Goal: Task Accomplishment & Management: Manage account settings

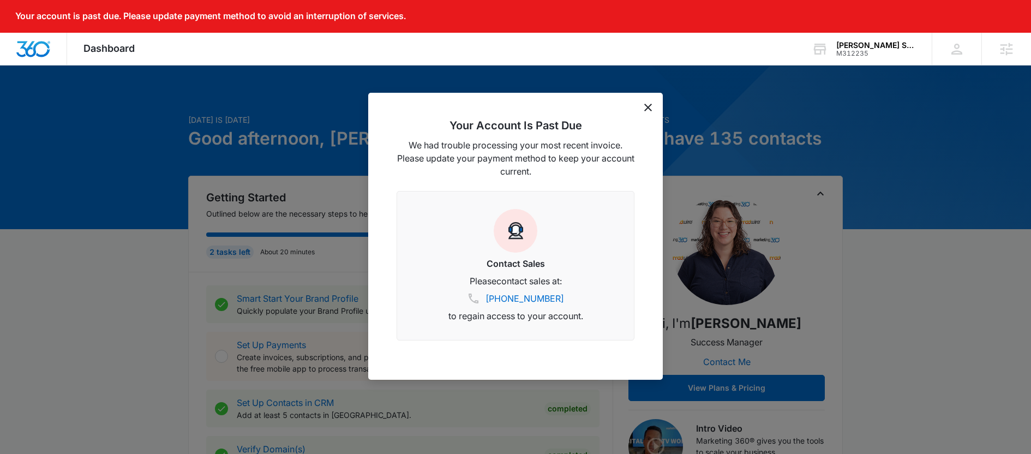
click at [654, 93] on div "Your Account Is Past Due We had trouble processing your most recent invoice. Pl…" at bounding box center [515, 236] width 294 height 287
click at [649, 112] on div "Your Account Is Past Due We had trouble processing your most recent invoice. Pl…" at bounding box center [515, 236] width 294 height 287
click at [648, 108] on icon "dismiss this dialog" at bounding box center [648, 108] width 8 height 8
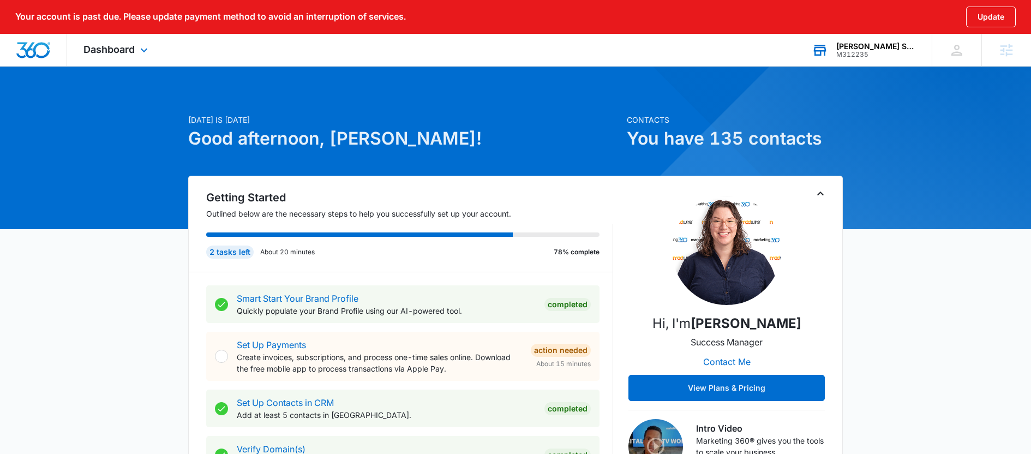
click at [902, 61] on div "[PERSON_NAME] Station M312235 Your Accounts View All" at bounding box center [863, 50] width 136 height 32
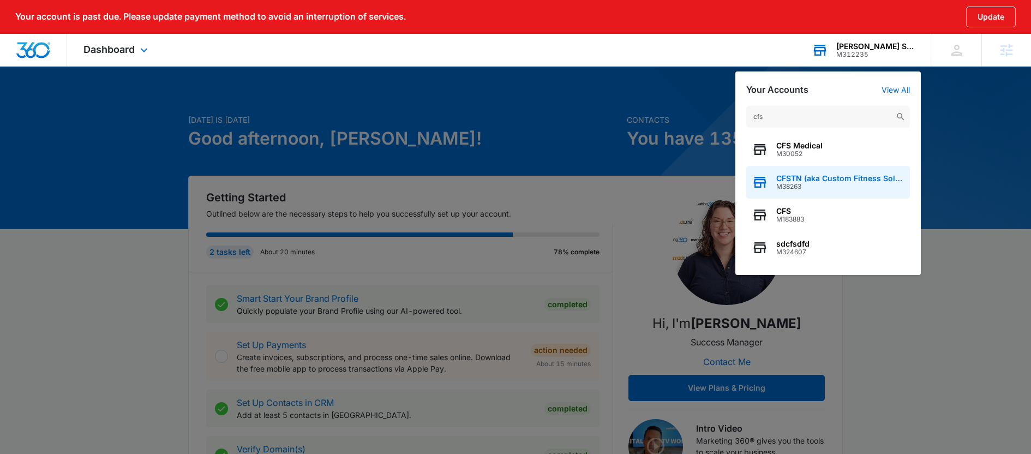
type input "cfs"
click at [849, 173] on div "CFSTN (aka Custom Fitness Solutions of TN) M38263" at bounding box center [828, 182] width 164 height 33
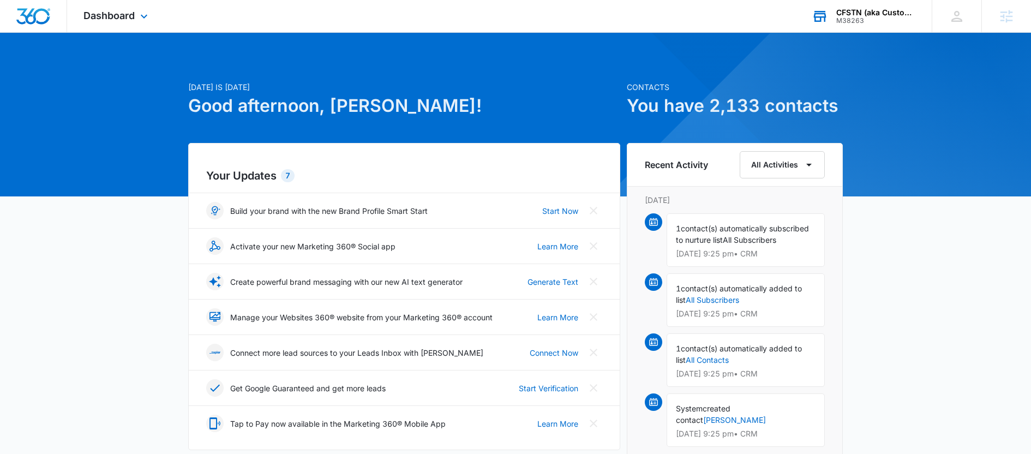
click at [100, 8] on div "Dashboard Apps Reputation Websites Forms CRM Email Social Payments POS Content …" at bounding box center [117, 16] width 100 height 32
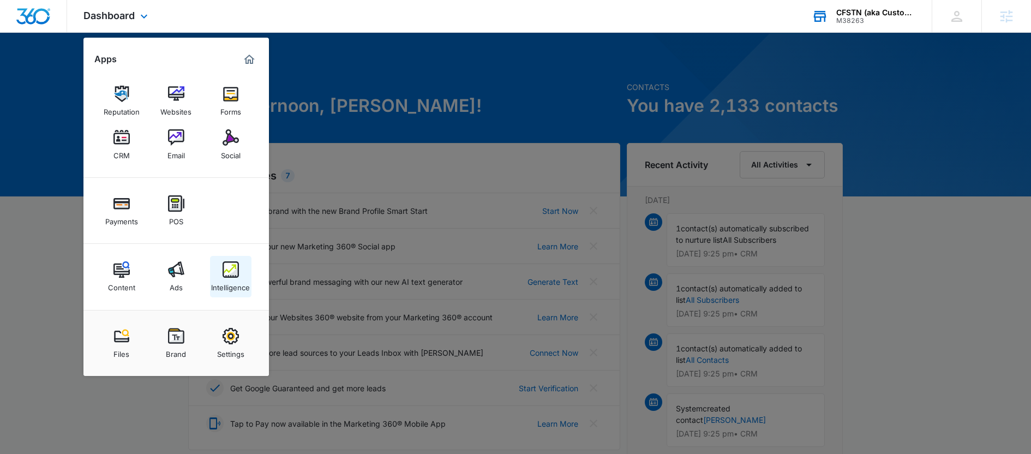
click at [211, 286] on div "Intelligence" at bounding box center [230, 285] width 39 height 14
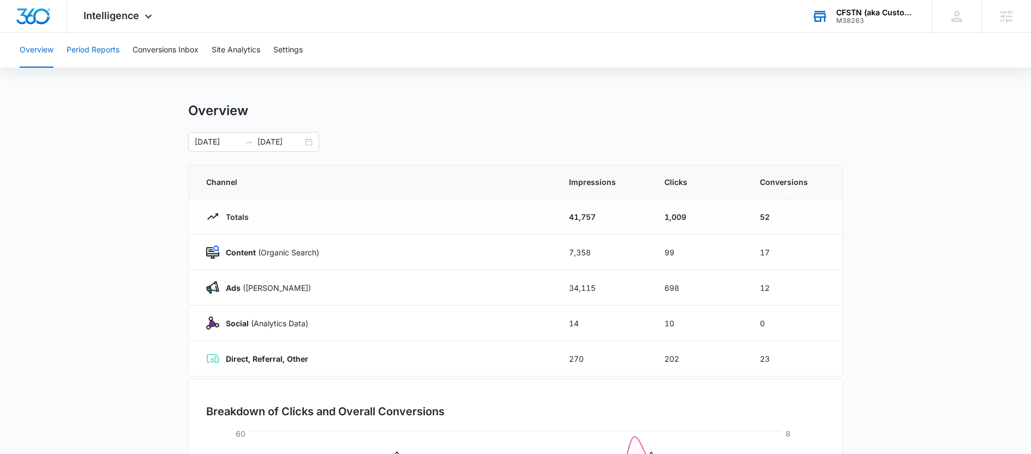
click at [93, 43] on button "Period Reports" at bounding box center [93, 50] width 53 height 35
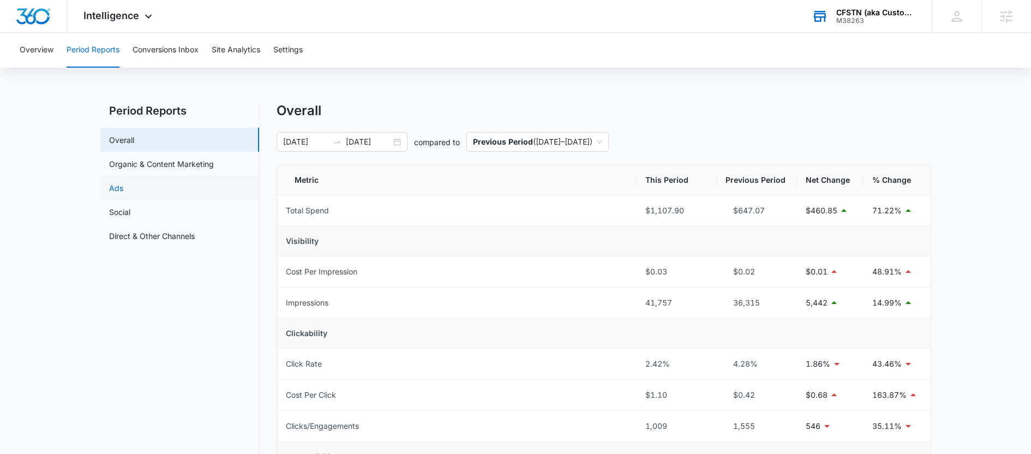
click at [123, 194] on link "Ads" at bounding box center [116, 187] width 14 height 11
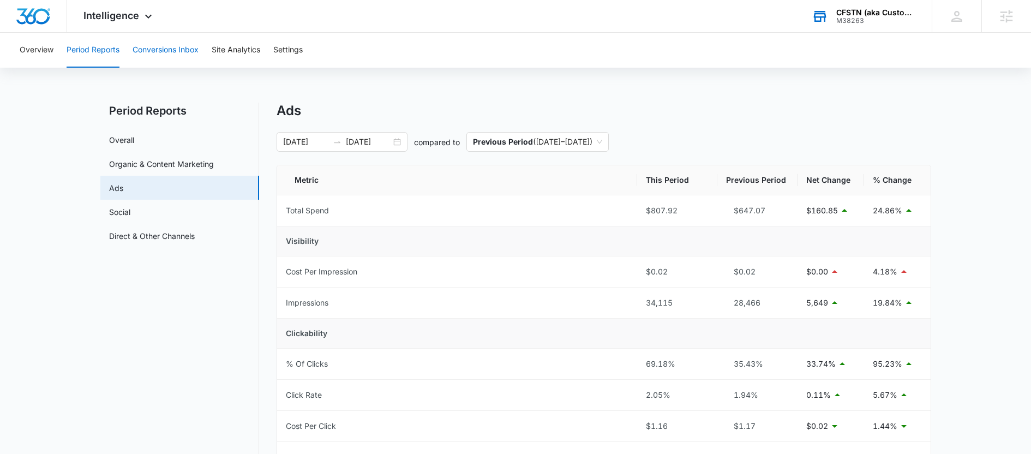
click at [176, 58] on button "Conversions Inbox" at bounding box center [166, 50] width 66 height 35
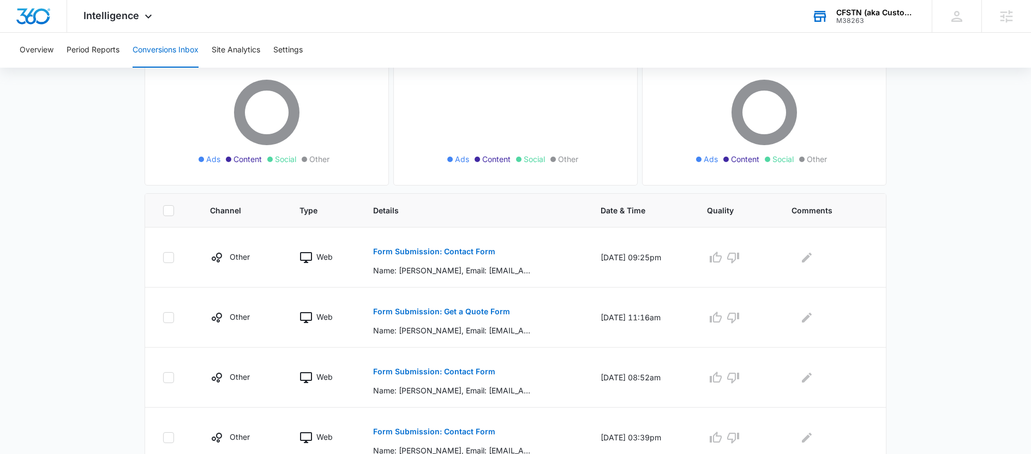
scroll to position [71, 0]
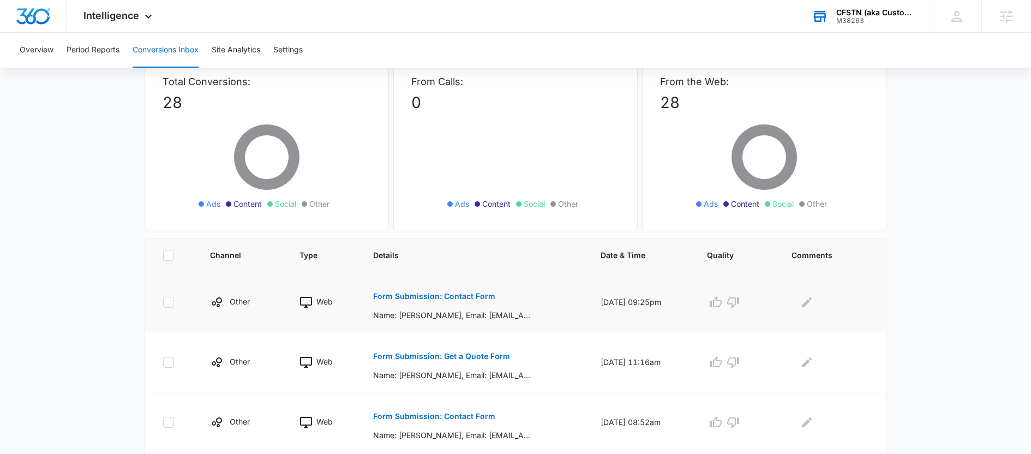
click at [401, 298] on p "Form Submission: Contact Form" at bounding box center [434, 296] width 122 height 8
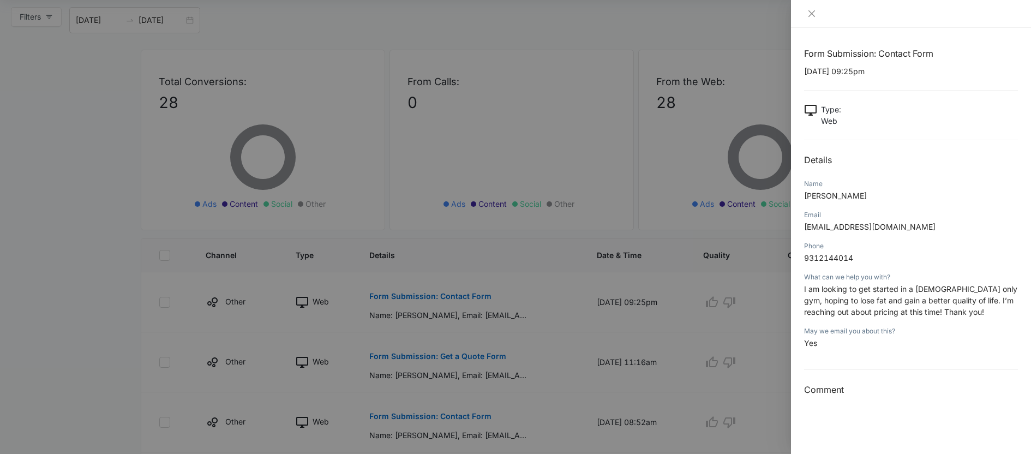
click at [489, 225] on div at bounding box center [515, 227] width 1031 height 454
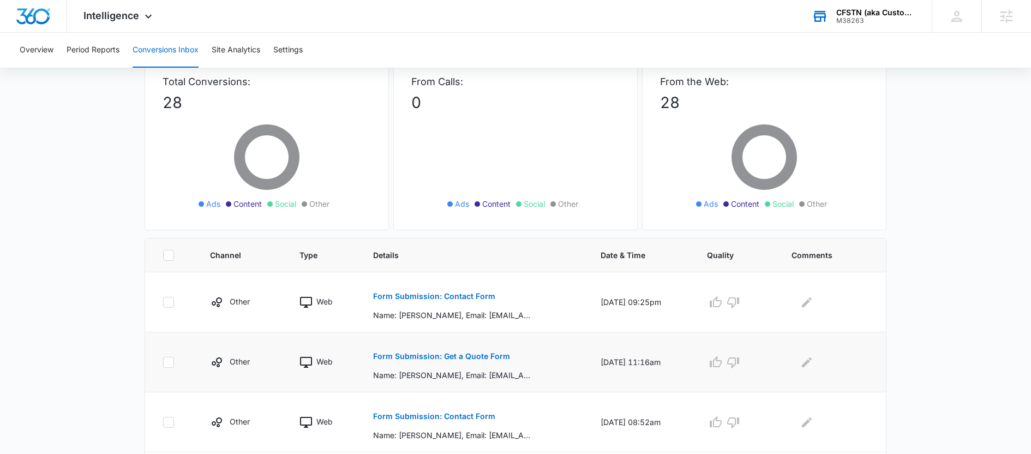
click at [467, 354] on p "Form Submission: Get a Quote Form" at bounding box center [441, 356] width 137 height 8
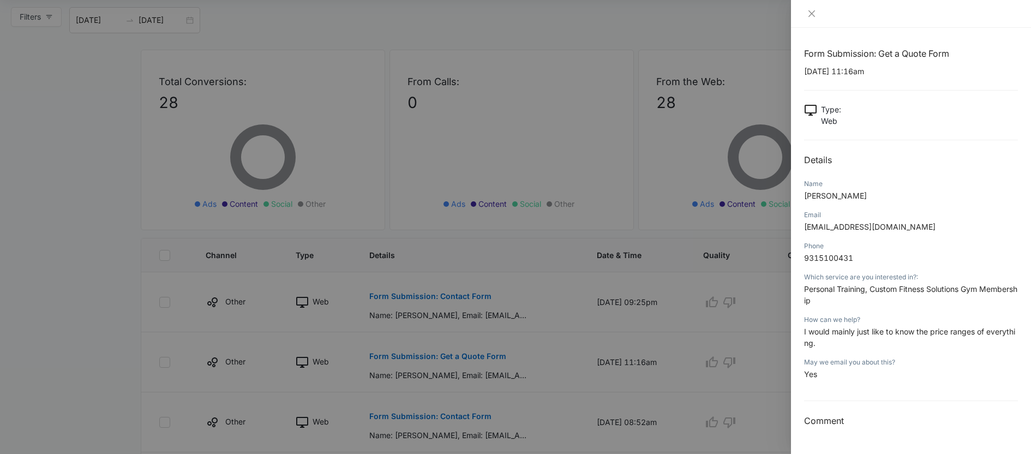
click at [538, 356] on div at bounding box center [515, 227] width 1031 height 454
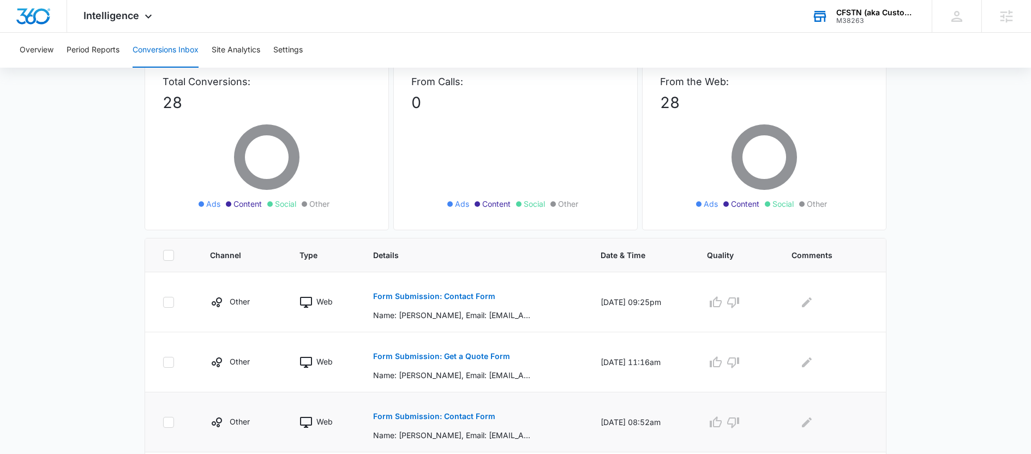
click at [470, 414] on p "Form Submission: Contact Form" at bounding box center [434, 416] width 122 height 8
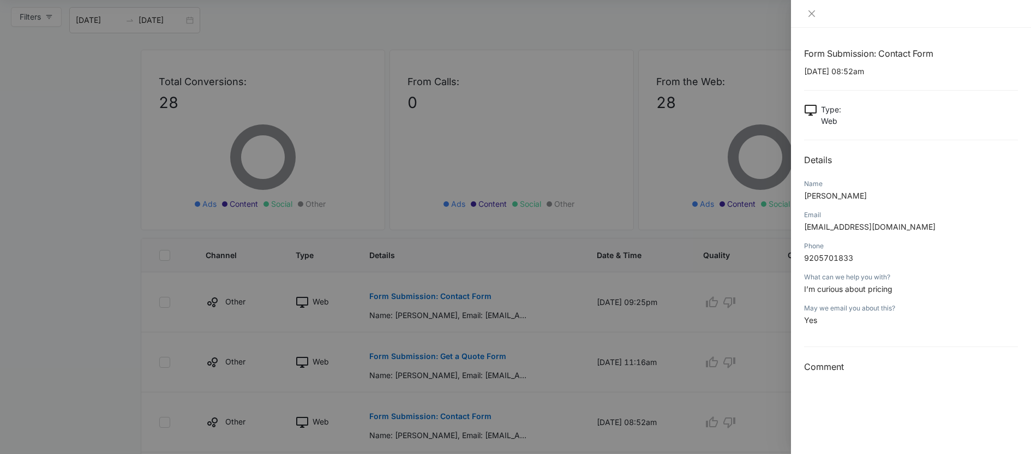
click at [625, 335] on div at bounding box center [515, 227] width 1031 height 454
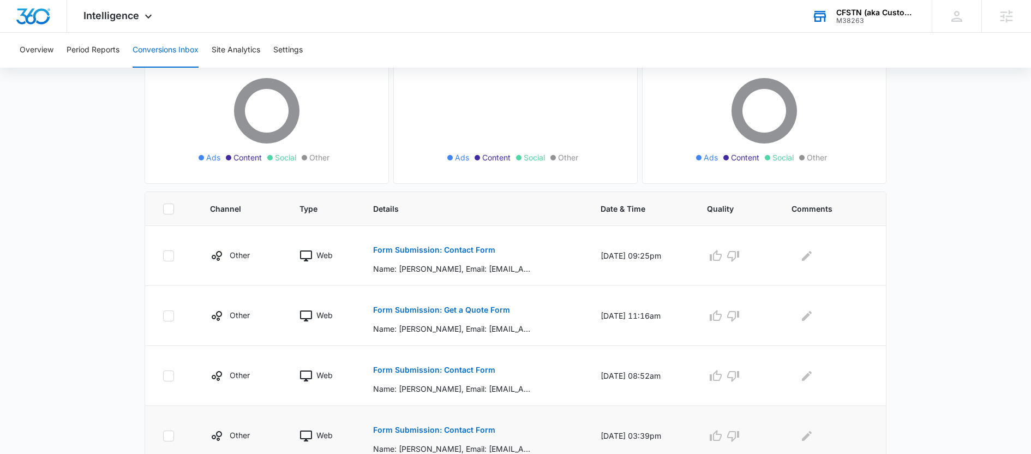
scroll to position [169, 0]
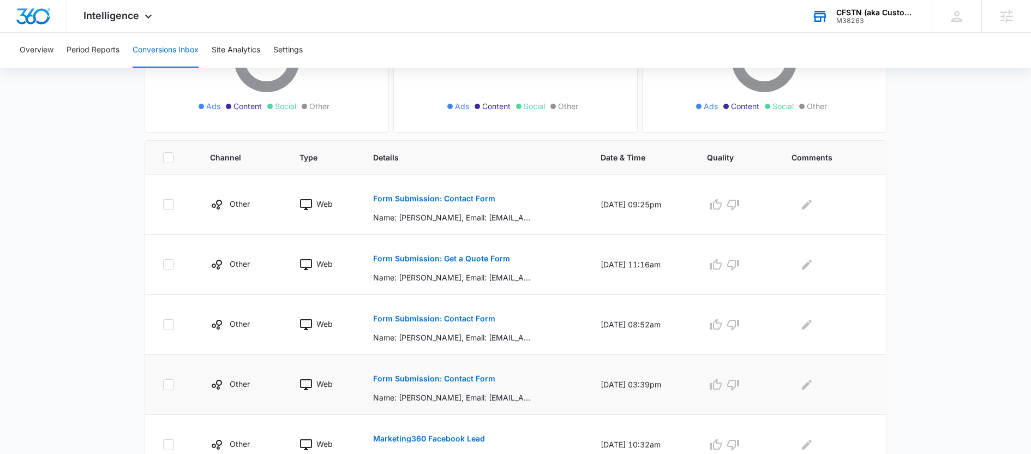
click at [449, 380] on p "Form Submission: Contact Form" at bounding box center [434, 379] width 122 height 8
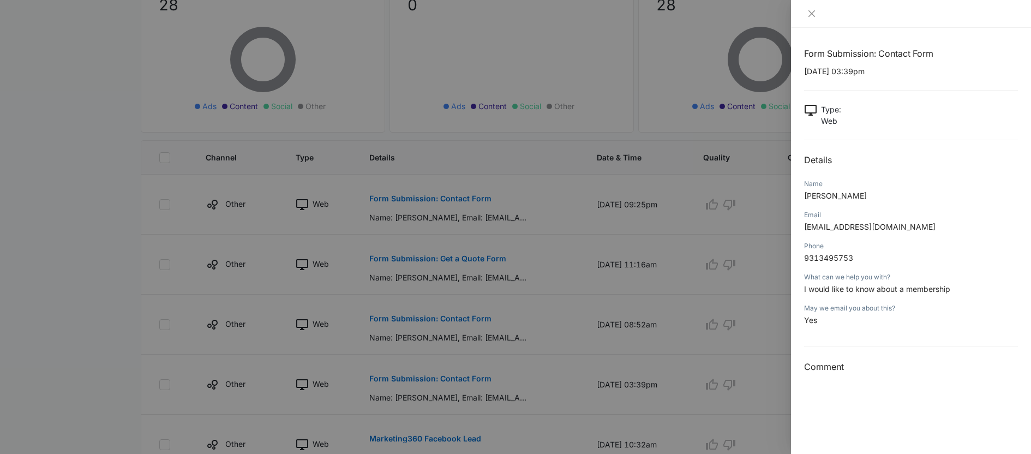
click at [584, 249] on div at bounding box center [515, 227] width 1031 height 454
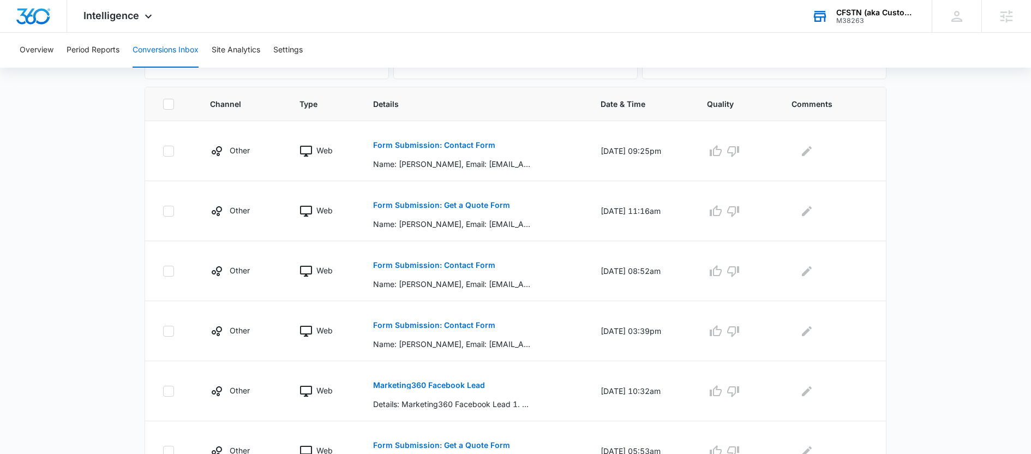
scroll to position [408, 0]
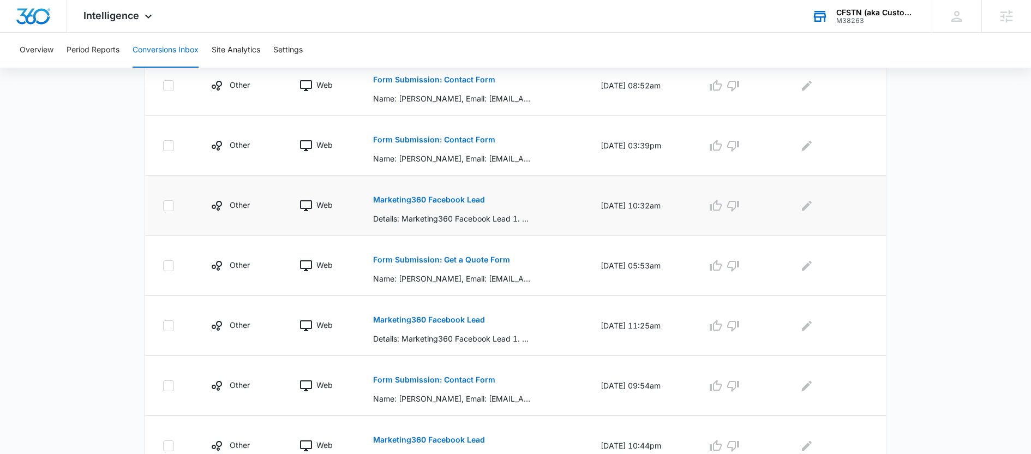
click at [458, 201] on p "Marketing360 Facebook Lead" at bounding box center [429, 200] width 112 height 8
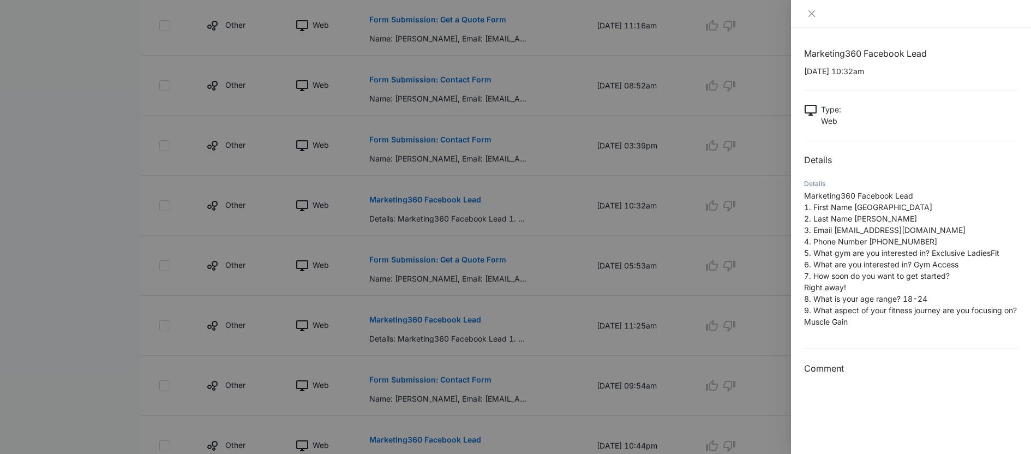
click at [561, 272] on div at bounding box center [515, 227] width 1031 height 454
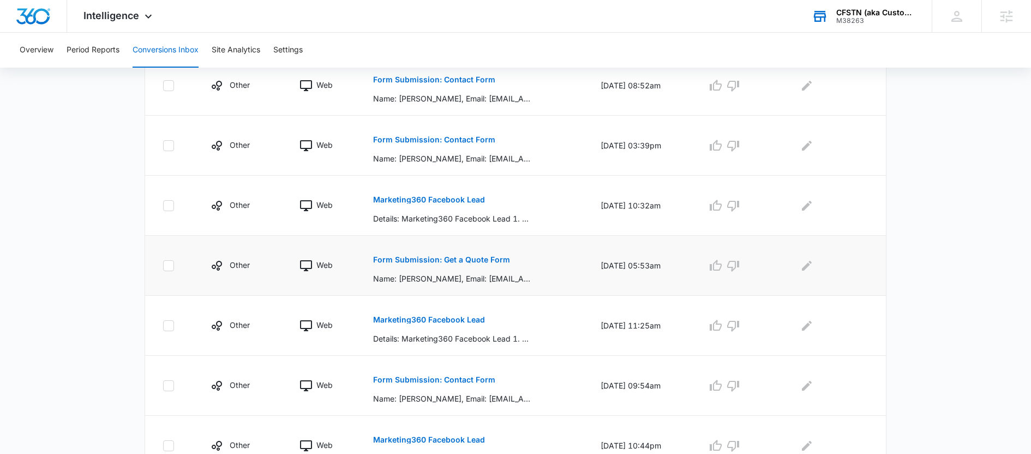
click at [440, 255] on button "Form Submission: Get a Quote Form" at bounding box center [441, 259] width 137 height 26
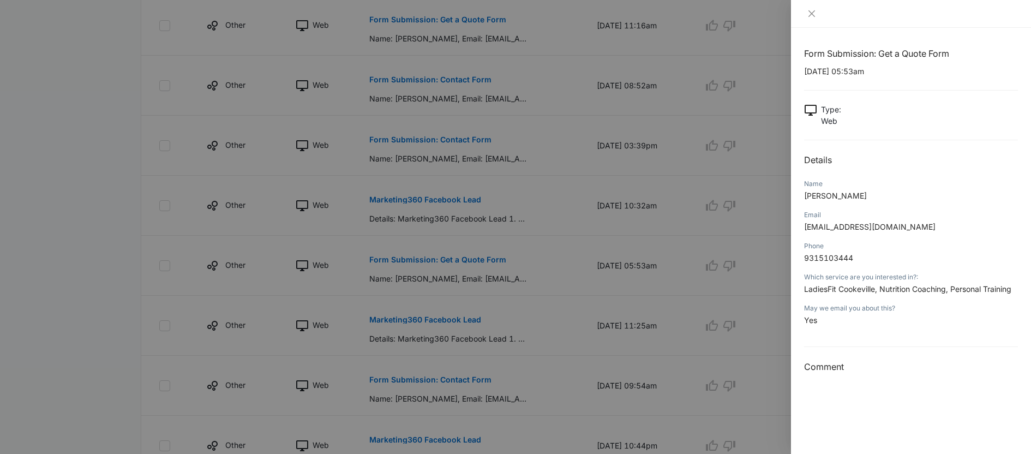
click at [629, 296] on div at bounding box center [515, 227] width 1031 height 454
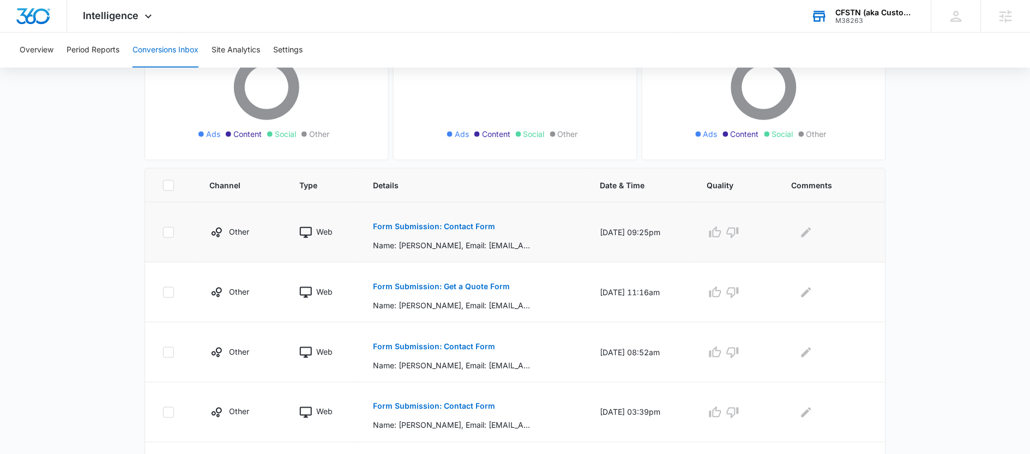
scroll to position [0, 0]
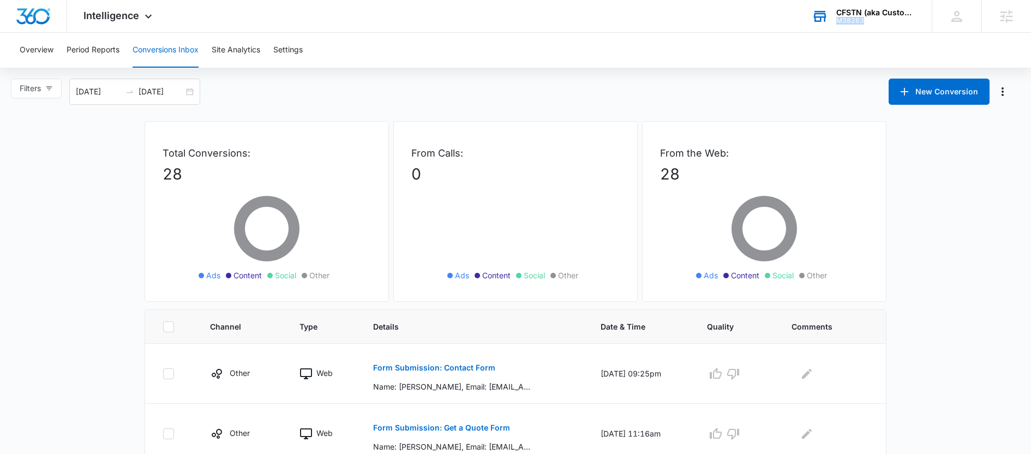
drag, startPoint x: 875, startPoint y: 22, endPoint x: 833, endPoint y: 22, distance: 42.0
click at [833, 22] on div "CFSTN (aka Custom Fitness Solutions of TN) M38263 Your Accounts View All" at bounding box center [863, 16] width 136 height 32
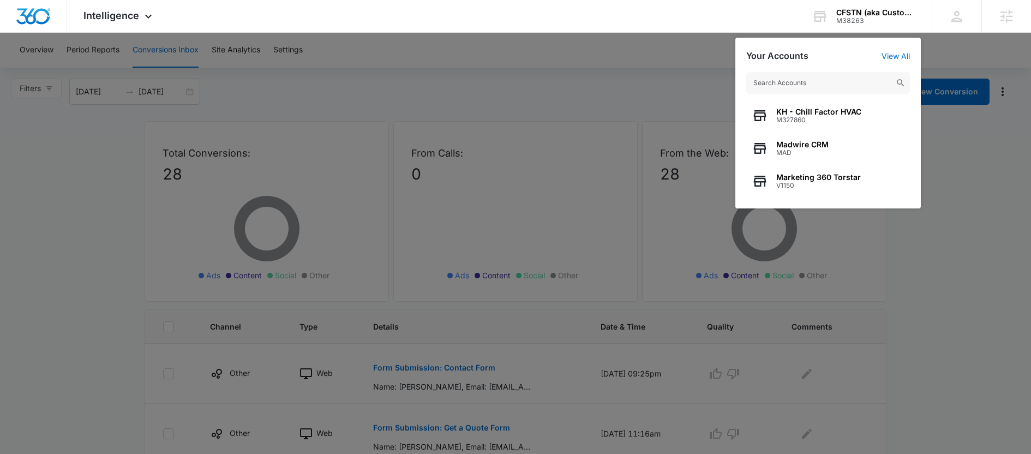
drag, startPoint x: 444, startPoint y: 85, endPoint x: 400, endPoint y: 55, distance: 53.3
click at [444, 85] on div at bounding box center [515, 227] width 1031 height 454
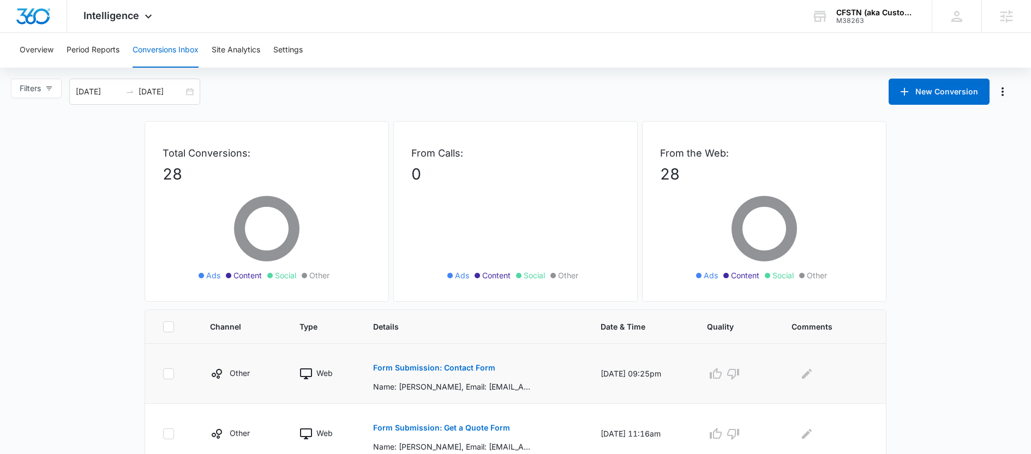
click at [469, 374] on button "Form Submission: Contact Form" at bounding box center [434, 367] width 122 height 26
